Goal: Submit feedback/report problem: Submit feedback/report problem

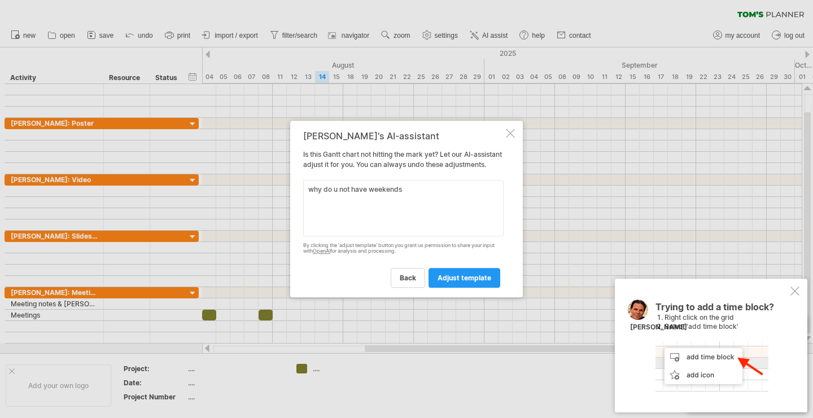
type textarea "why do u not have weekends"
click at [460, 282] on span "adjust template" at bounding box center [464, 278] width 54 height 8
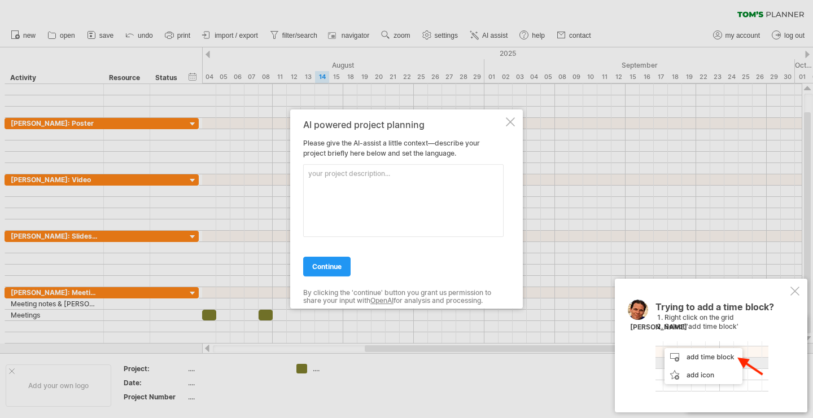
click at [339, 181] on textarea at bounding box center [403, 200] width 200 height 73
type textarea "adds weekends into the calender"
click at [321, 265] on span "continue" at bounding box center [326, 266] width 29 height 8
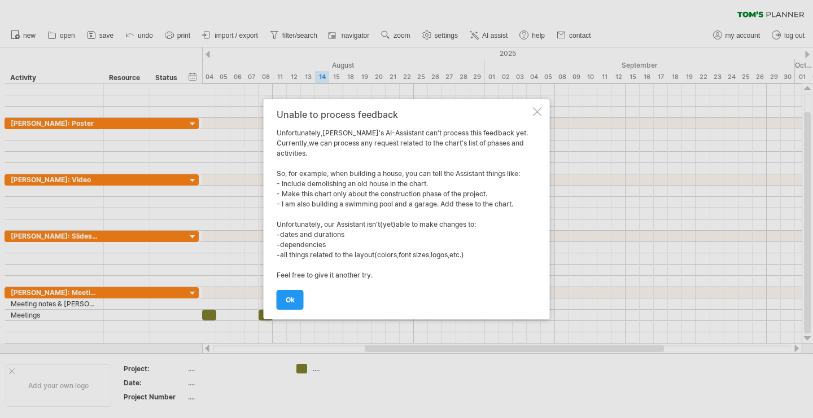
click at [290, 296] on span "ok" at bounding box center [290, 300] width 9 height 8
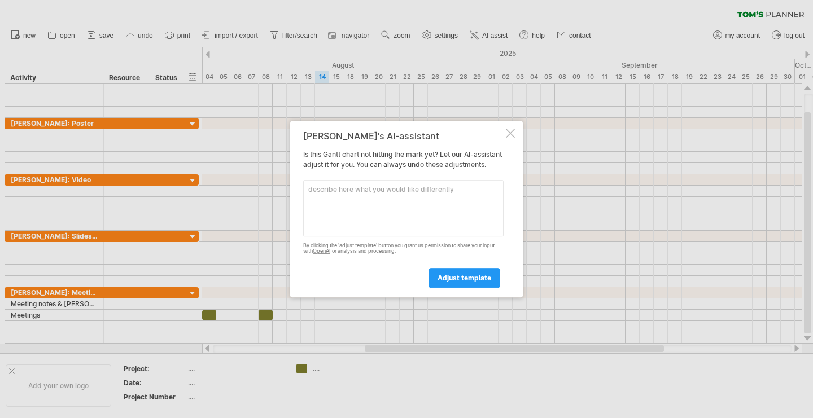
click at [424, 199] on textarea at bounding box center [403, 208] width 200 height 56
type textarea "I would like the dates for weekends as well"
click at [481, 278] on link "adjust template" at bounding box center [464, 278] width 72 height 20
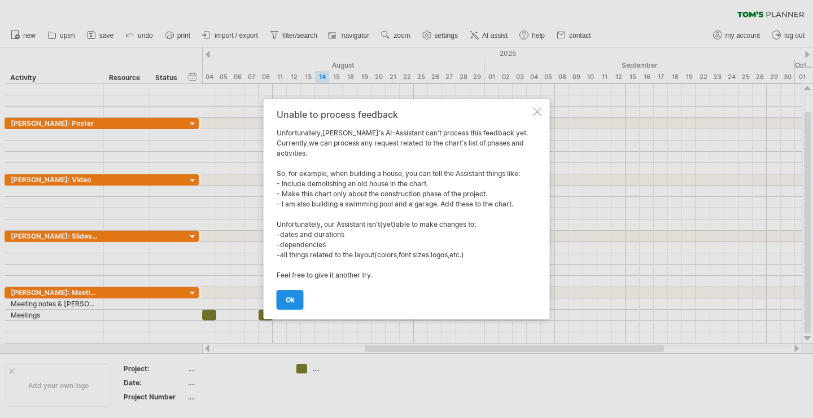
click at [286, 299] on span "ok" at bounding box center [290, 300] width 9 height 8
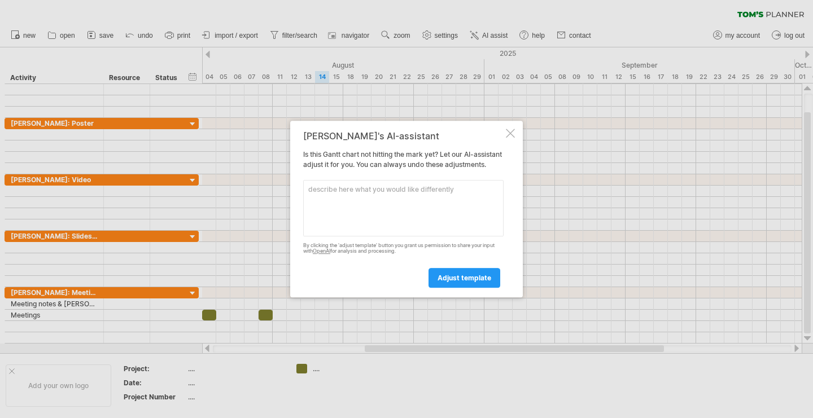
click at [512, 129] on div at bounding box center [510, 133] width 9 height 9
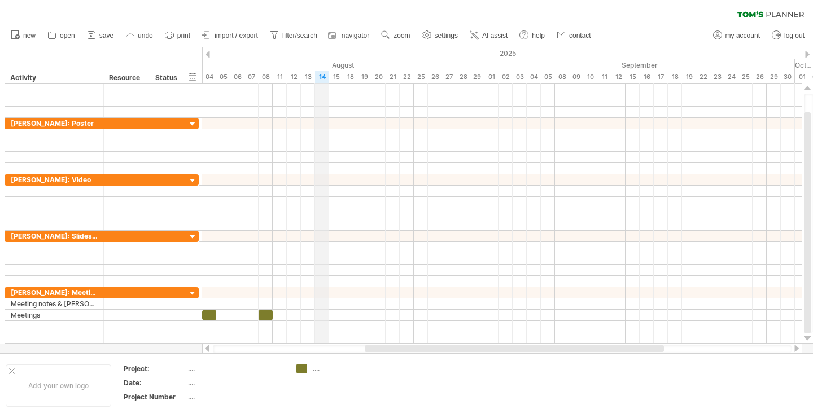
click at [319, 78] on div "14" at bounding box center [322, 77] width 14 height 12
click at [337, 76] on div "15" at bounding box center [336, 77] width 14 height 12
click at [194, 74] on div "hide start/end/duration show start/end/duration" at bounding box center [192, 77] width 11 height 12
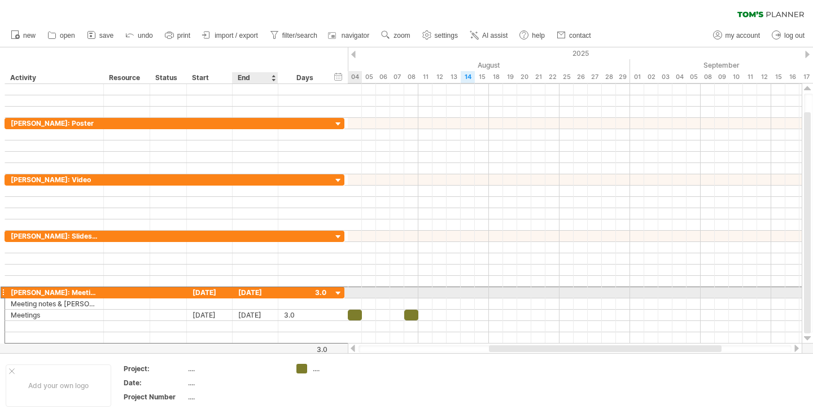
click at [265, 291] on div "[DATE]" at bounding box center [256, 292] width 46 height 11
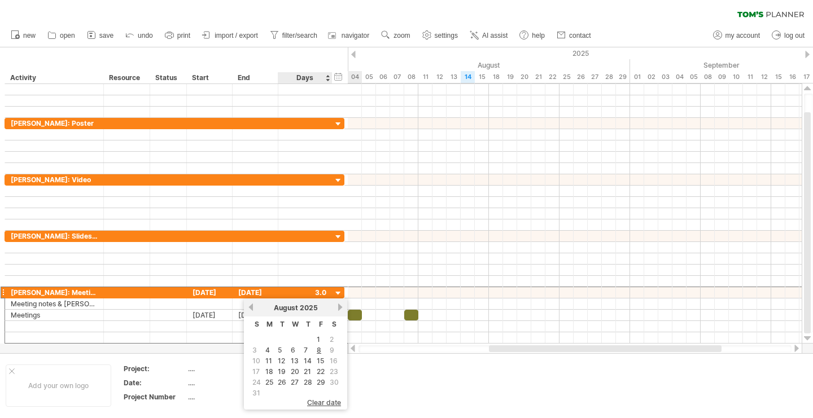
click at [334, 361] on span "16" at bounding box center [333, 361] width 10 height 11
click at [334, 363] on span "16" at bounding box center [333, 361] width 10 height 11
click at [341, 36] on span "navigator" at bounding box center [355, 36] width 28 height 8
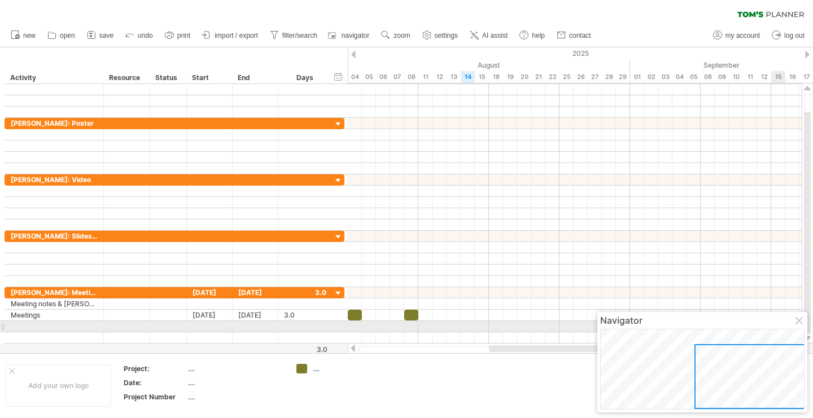
click at [799, 323] on div at bounding box center [799, 321] width 9 height 9
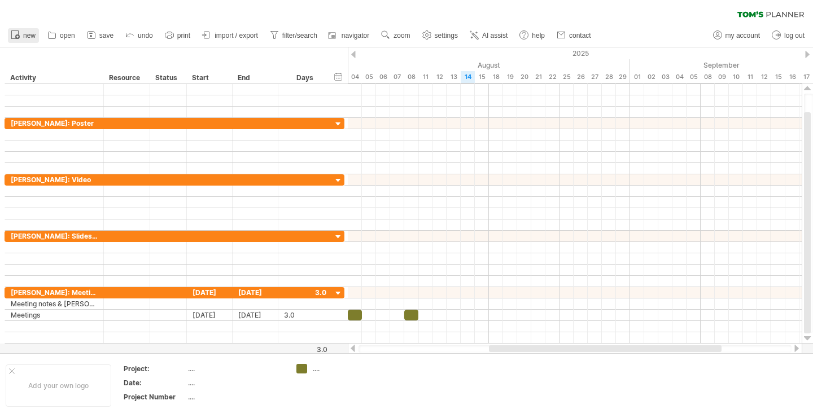
click at [26, 35] on span "new" at bounding box center [29, 36] width 12 height 8
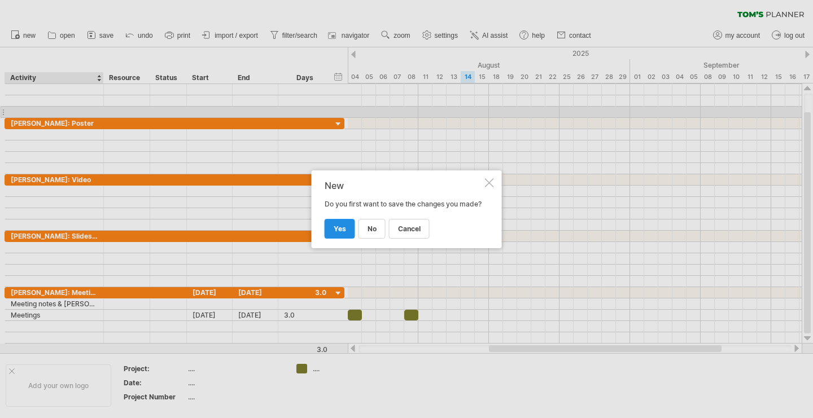
click at [340, 233] on span "yes" at bounding box center [340, 229] width 12 height 8
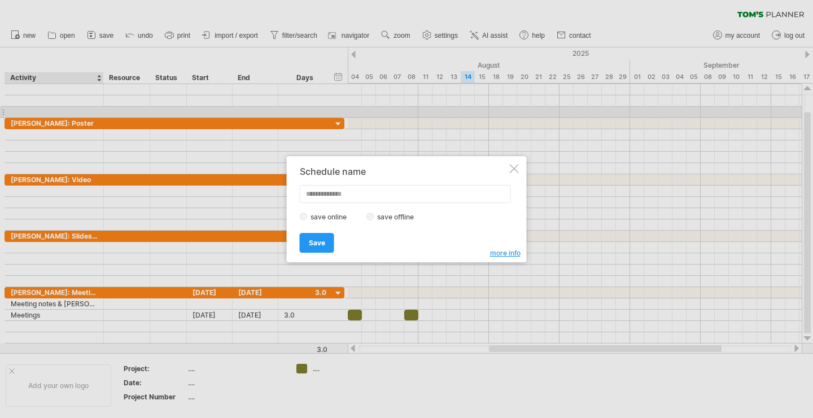
click at [313, 197] on input "text" at bounding box center [405, 194] width 211 height 18
type input "**********"
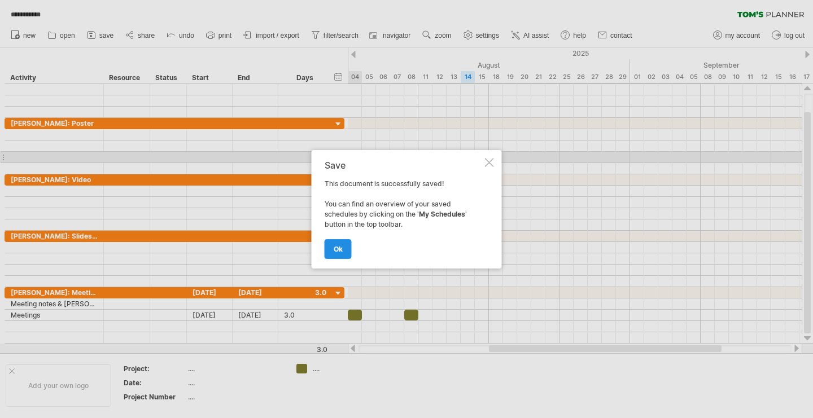
click at [336, 247] on span "ok" at bounding box center [338, 249] width 9 height 8
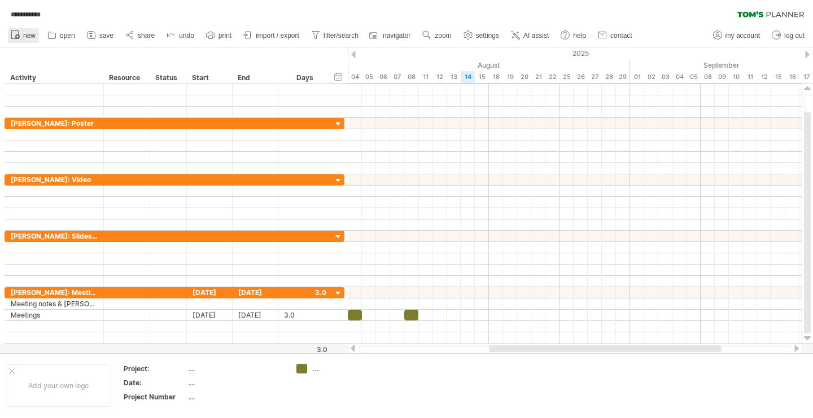
click at [17, 32] on icon at bounding box center [15, 34] width 11 height 11
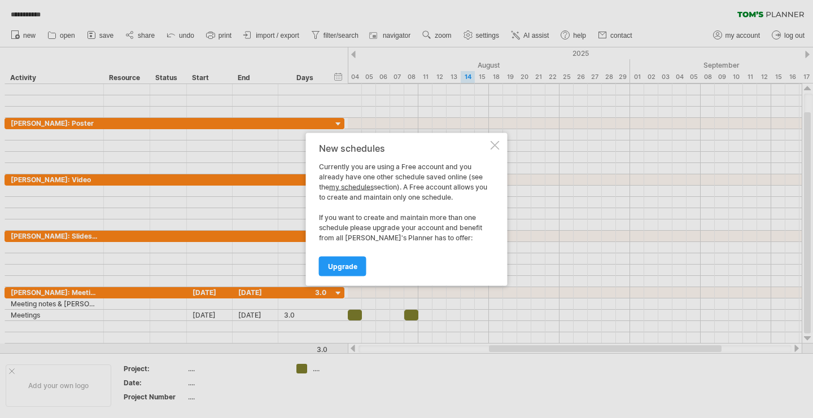
click at [493, 146] on div at bounding box center [494, 145] width 9 height 9
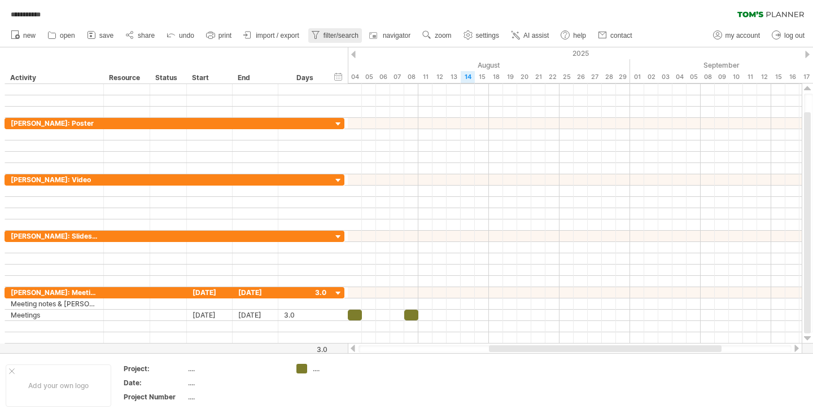
click at [342, 34] on span "filter/search" at bounding box center [340, 36] width 35 height 8
type input "**********"
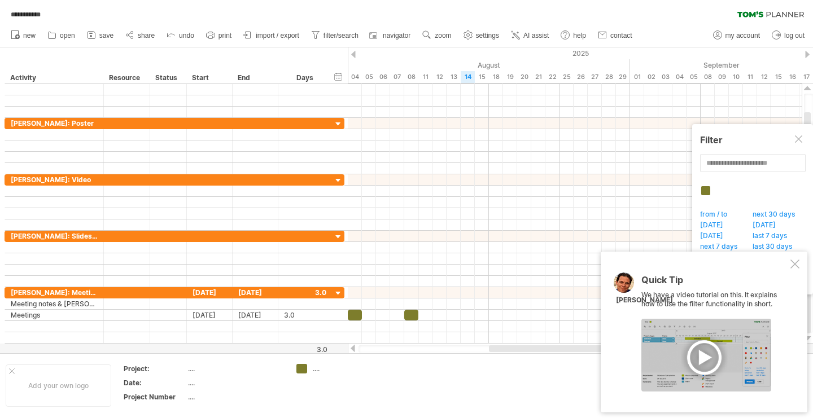
click at [714, 361] on div at bounding box center [706, 355] width 130 height 73
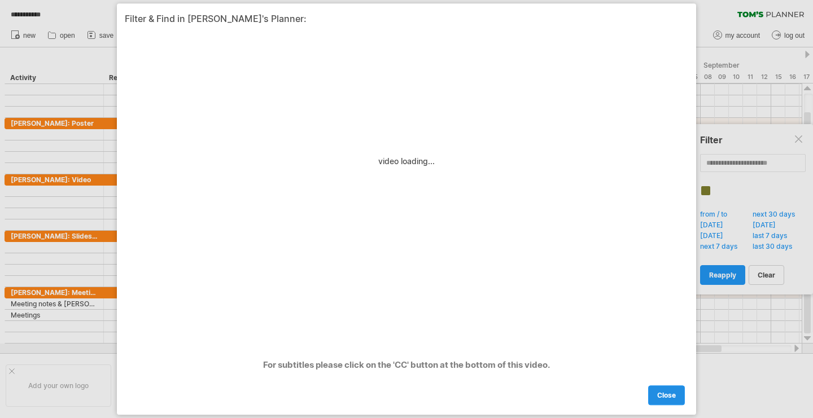
click at [658, 393] on span "close" at bounding box center [666, 395] width 19 height 8
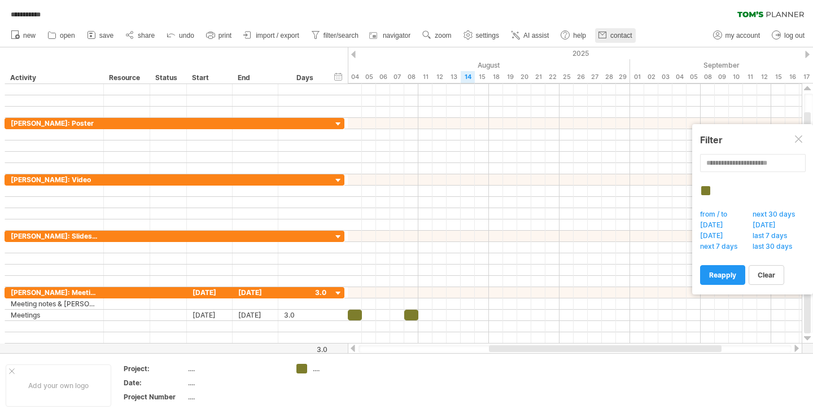
click at [612, 37] on span "contact" at bounding box center [621, 36] width 22 height 8
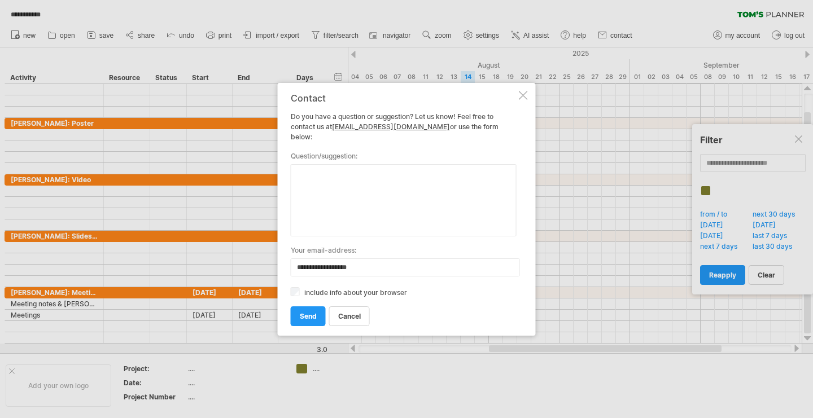
click at [385, 169] on textarea at bounding box center [404, 200] width 226 height 72
type textarea "**********"
click at [293, 317] on link "send" at bounding box center [308, 316] width 35 height 20
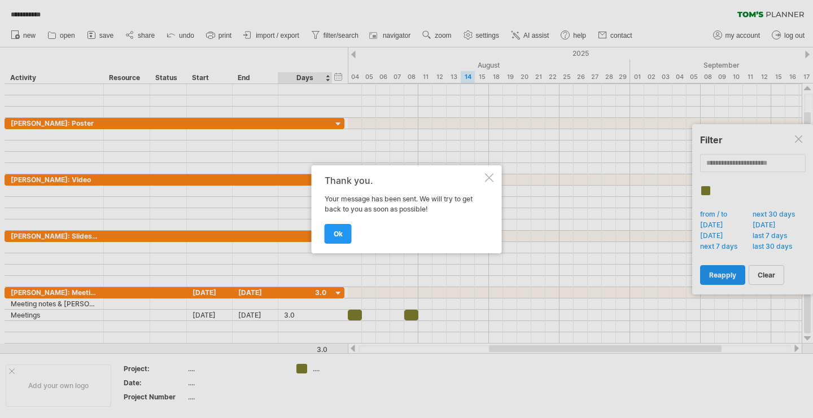
click at [304, 76] on div at bounding box center [406, 209] width 813 height 418
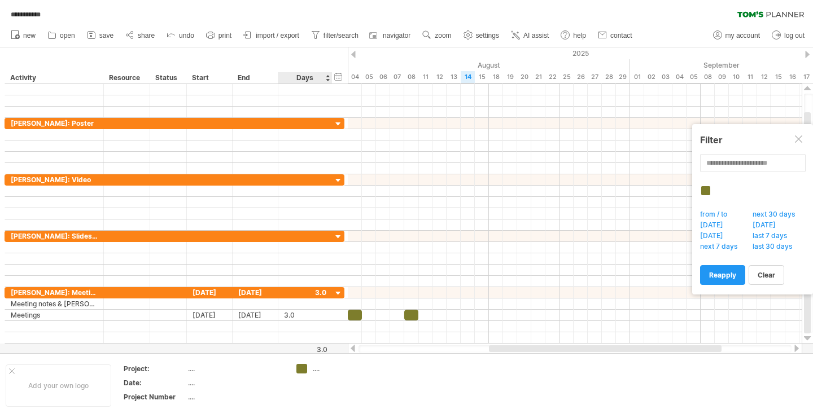
click at [321, 79] on div "Days" at bounding box center [305, 77] width 54 height 11
click at [328, 78] on div "Days" at bounding box center [305, 77] width 54 height 11
click at [322, 78] on div "Days" at bounding box center [305, 77] width 54 height 11
click at [327, 77] on div "Days" at bounding box center [305, 77] width 54 height 11
click at [328, 78] on div "Days" at bounding box center [305, 77] width 54 height 11
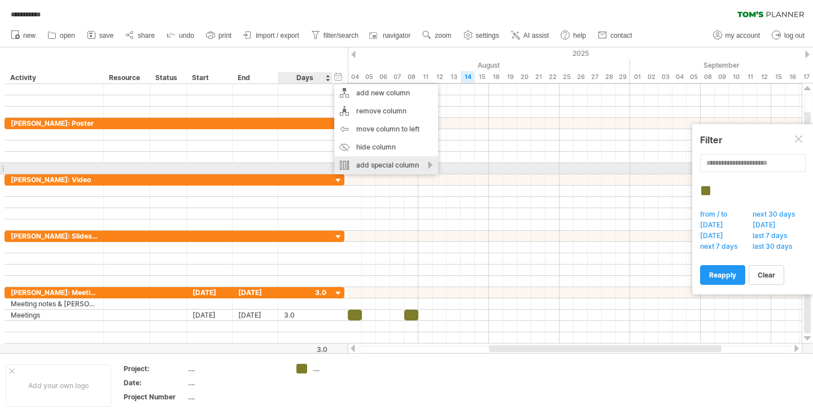
click at [364, 168] on div "add special column" at bounding box center [386, 165] width 104 height 18
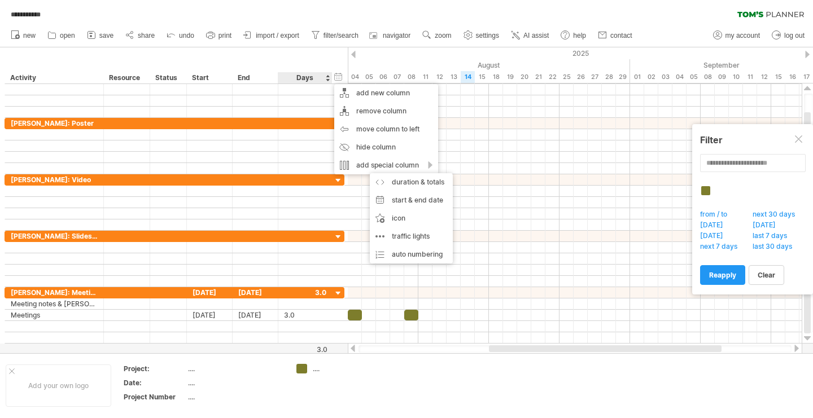
click at [266, 74] on div "End" at bounding box center [255, 77] width 34 height 11
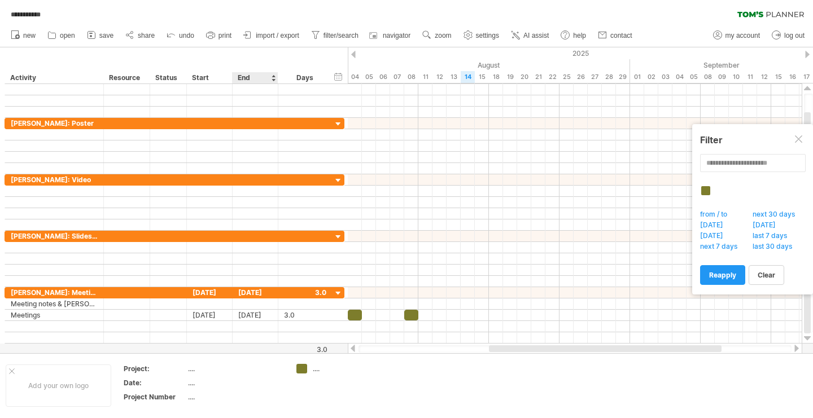
click at [250, 78] on div "End" at bounding box center [255, 77] width 34 height 11
click at [265, 80] on div "End" at bounding box center [255, 77] width 34 height 11
click at [273, 78] on div at bounding box center [273, 77] width 5 height 11
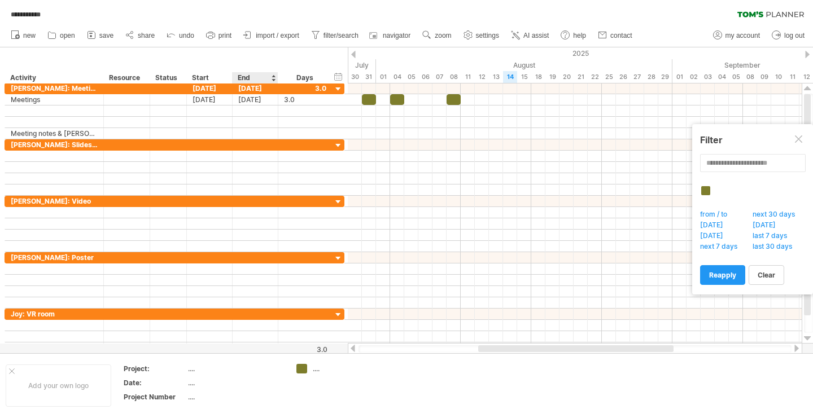
click at [276, 81] on div "End" at bounding box center [255, 77] width 46 height 11
click at [274, 80] on div at bounding box center [273, 77] width 5 height 11
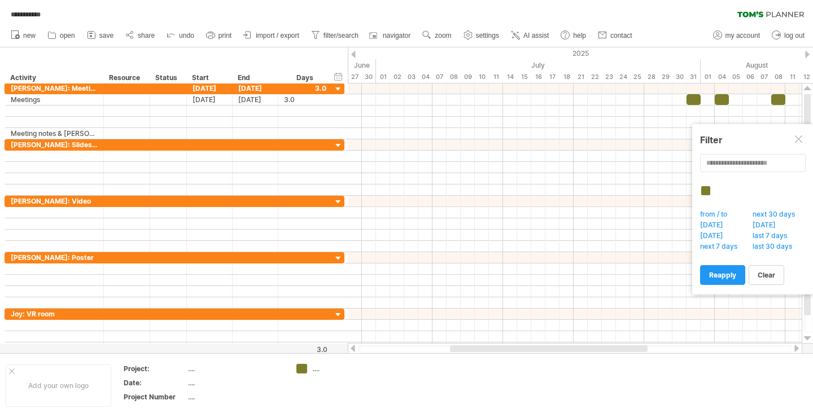
click at [805, 54] on div at bounding box center [807, 54] width 5 height 7
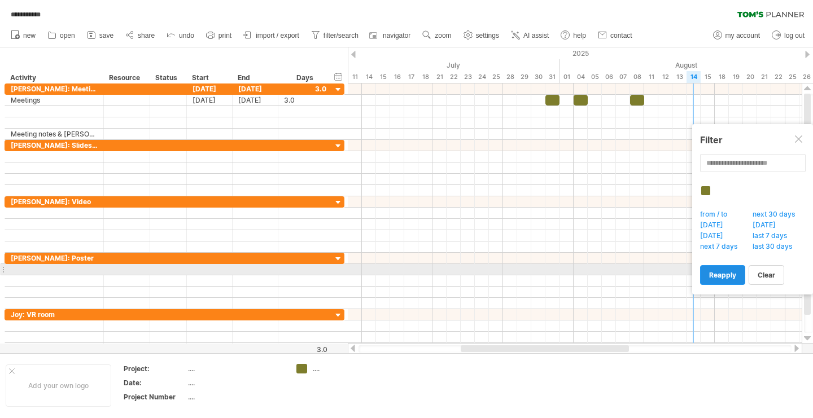
click at [723, 275] on span "reapply" at bounding box center [722, 275] width 27 height 8
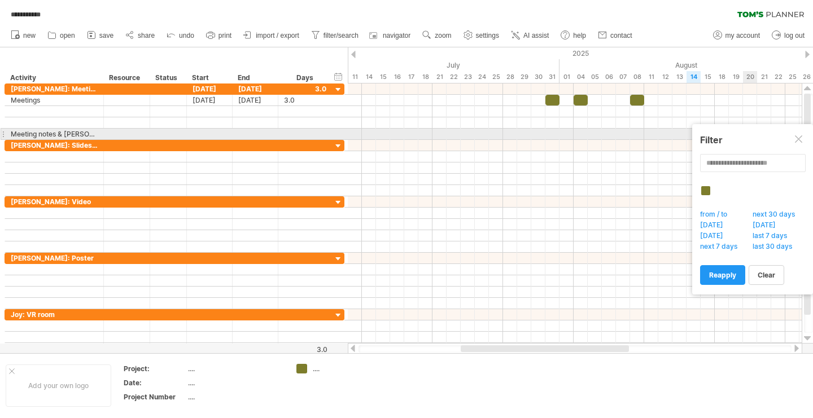
click at [799, 140] on div at bounding box center [799, 139] width 9 height 9
